Goal: Task Accomplishment & Management: Complete application form

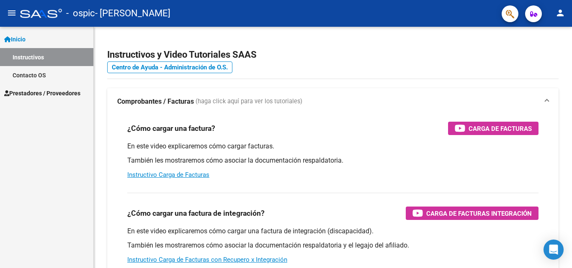
click at [56, 89] on span "Prestadores / Proveedores" at bounding box center [42, 93] width 76 height 9
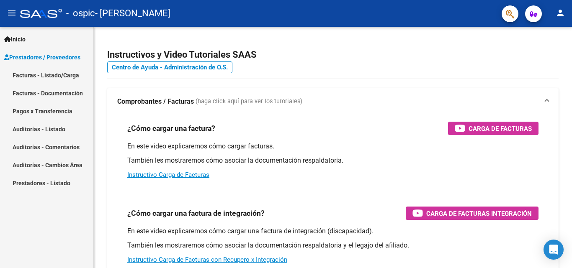
click at [57, 75] on link "Facturas - Listado/Carga" at bounding box center [46, 75] width 93 height 18
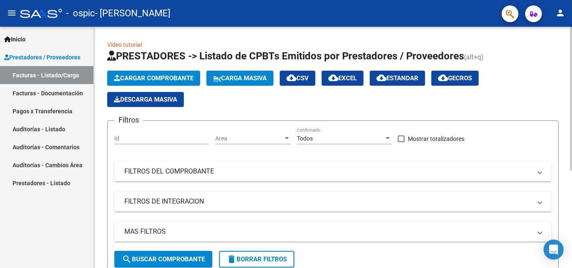
click at [136, 77] on span "Cargar Comprobante" at bounding box center [154, 79] width 80 height 8
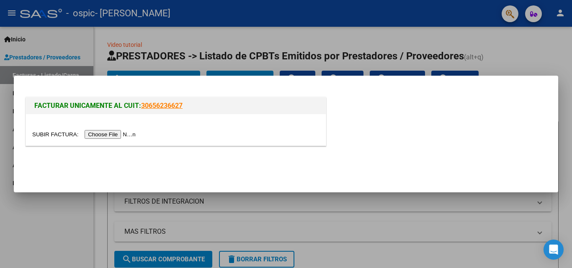
click at [121, 134] on input "file" at bounding box center [85, 134] width 106 height 9
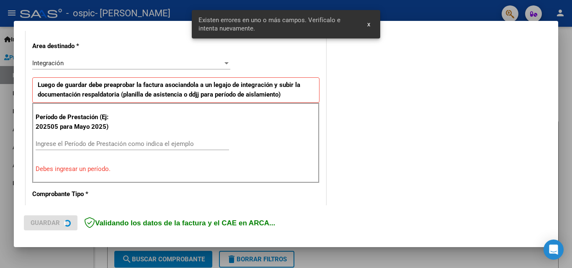
scroll to position [189, 0]
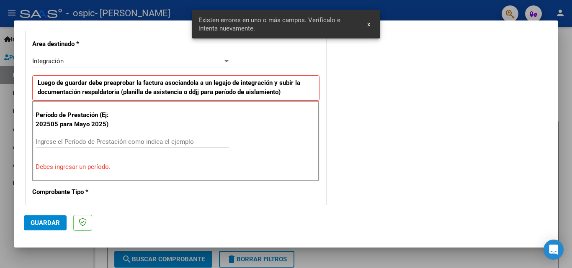
click at [369, 25] on span "x" at bounding box center [368, 25] width 3 height 8
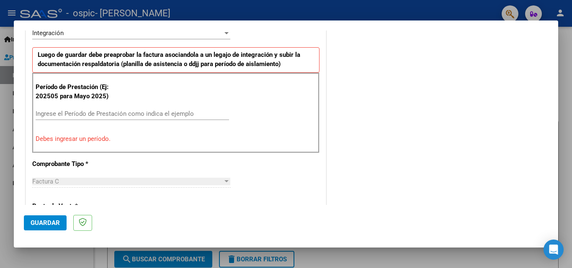
scroll to position [219, 0]
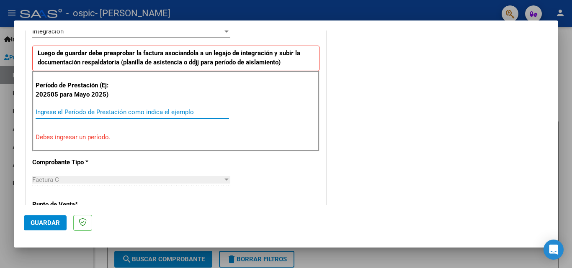
click at [193, 113] on input "Ingrese el Período de Prestación como indica el ejemplo" at bounding box center [132, 112] width 193 height 8
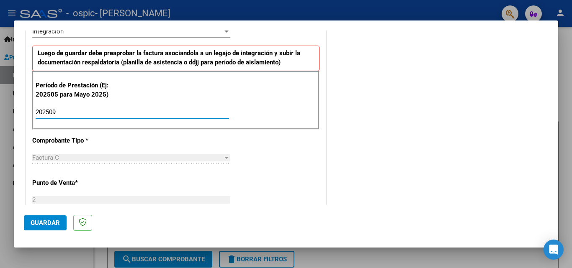
type input "202509"
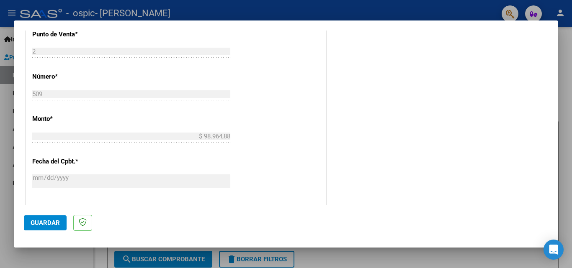
scroll to position [365, 0]
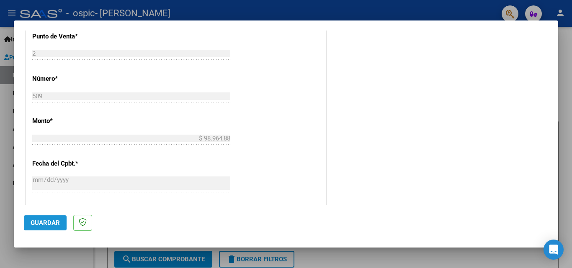
click at [52, 224] on span "Guardar" at bounding box center [45, 223] width 29 height 8
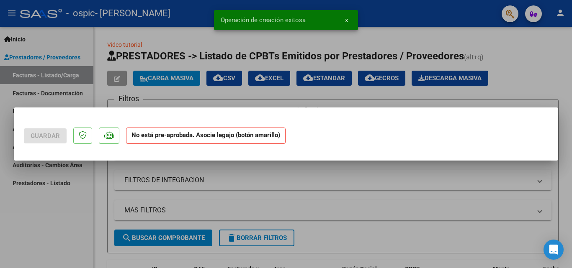
scroll to position [0, 0]
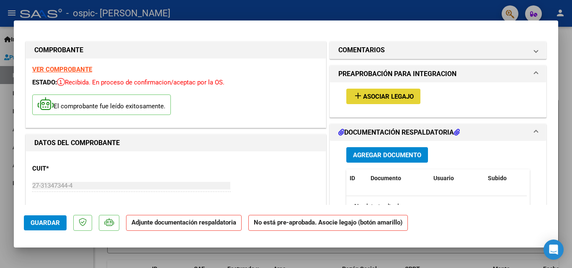
click at [373, 95] on span "Asociar Legajo" at bounding box center [388, 97] width 51 height 8
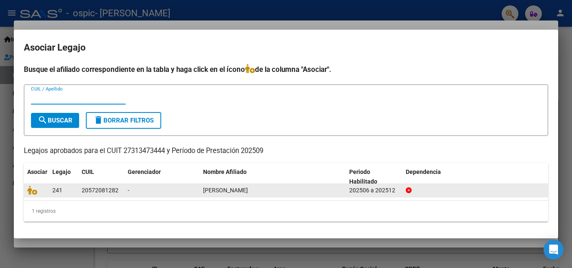
click at [220, 190] on span "[PERSON_NAME]" at bounding box center [225, 190] width 45 height 7
click at [59, 190] on span "241" at bounding box center [57, 190] width 10 height 7
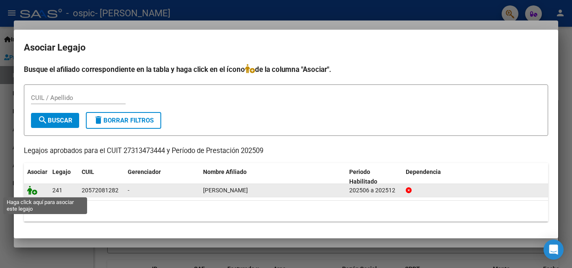
click at [33, 193] on icon at bounding box center [32, 190] width 10 height 9
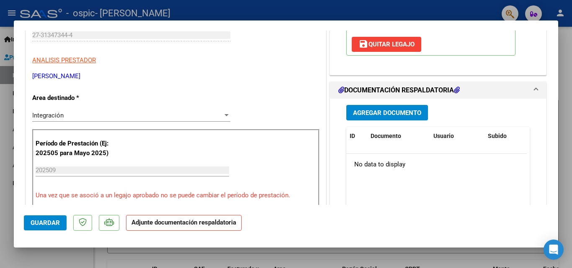
scroll to position [167, 0]
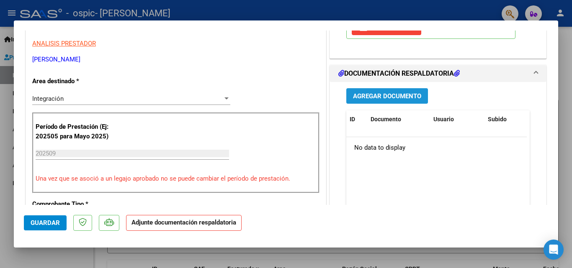
click at [414, 98] on span "Agregar Documento" at bounding box center [387, 97] width 68 height 8
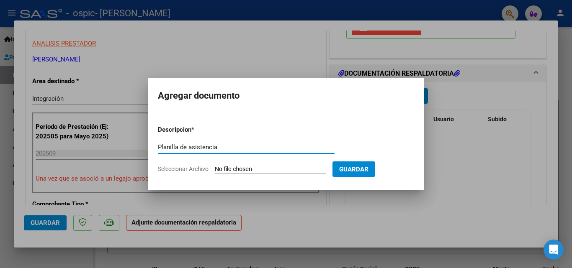
type input "Planilla de asistencia"
click at [271, 167] on input "Seleccionar Archivo" at bounding box center [270, 170] width 111 height 8
type input "C:\fakepath\planilla de asistencia 09-25.jpg"
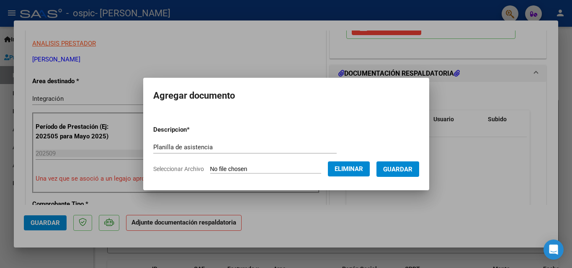
click at [405, 170] on span "Guardar" at bounding box center [397, 170] width 29 height 8
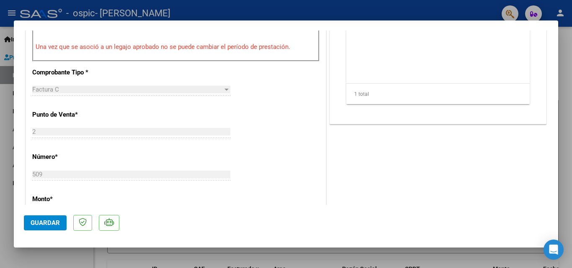
scroll to position [321, 0]
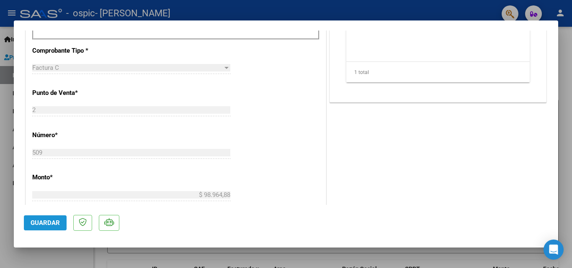
click at [52, 224] on span "Guardar" at bounding box center [45, 223] width 29 height 8
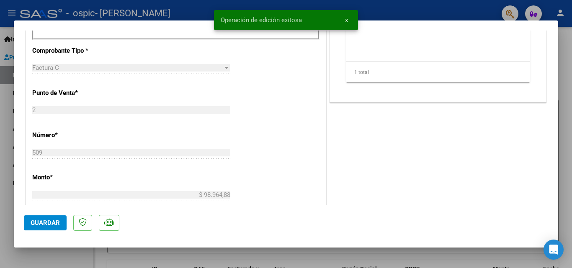
click at [346, 20] on span "x" at bounding box center [346, 20] width 3 height 8
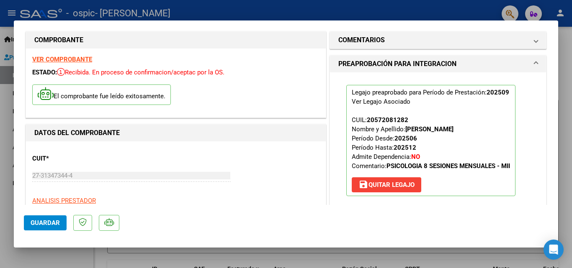
scroll to position [0, 0]
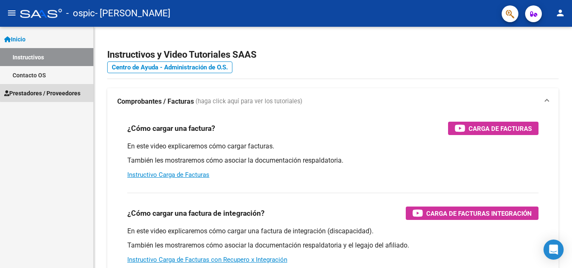
click at [59, 91] on span "Prestadores / Proveedores" at bounding box center [42, 93] width 76 height 9
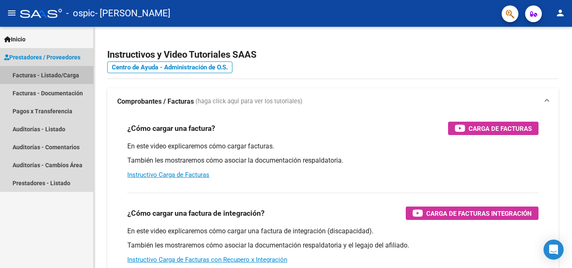
click at [63, 74] on link "Facturas - Listado/Carga" at bounding box center [46, 75] width 93 height 18
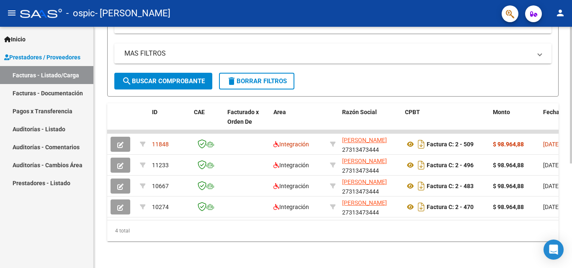
scroll to position [185, 0]
click at [571, 226] on div at bounding box center [571, 199] width 2 height 137
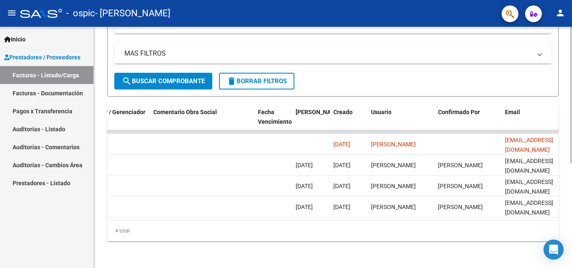
scroll to position [0, 1314]
